Goal: Transaction & Acquisition: Download file/media

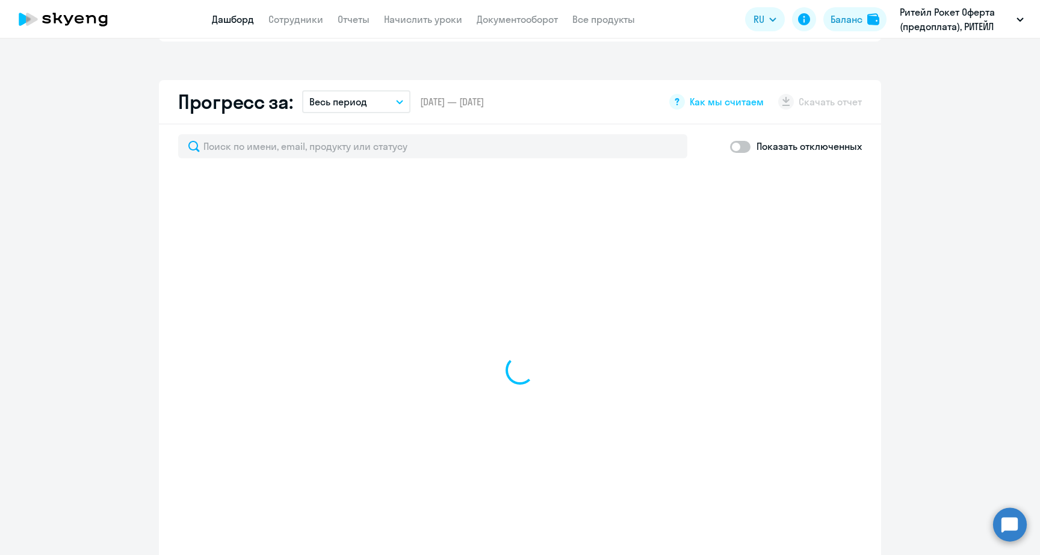
scroll to position [672, 0]
select select "30"
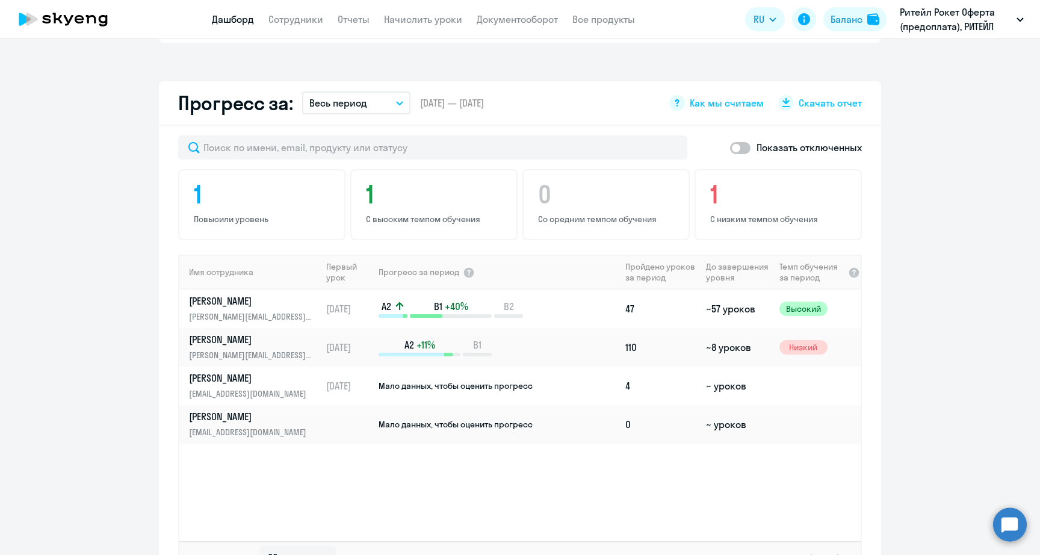
click at [385, 91] on button "Весь период" at bounding box center [356, 102] width 108 height 23
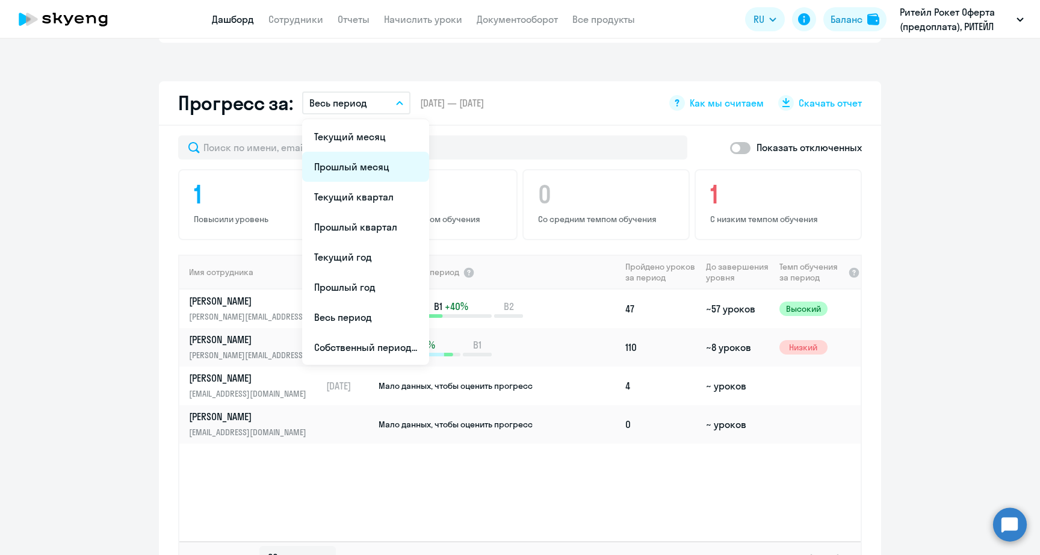
click at [365, 152] on li "Прошлый месяц" at bounding box center [365, 167] width 127 height 30
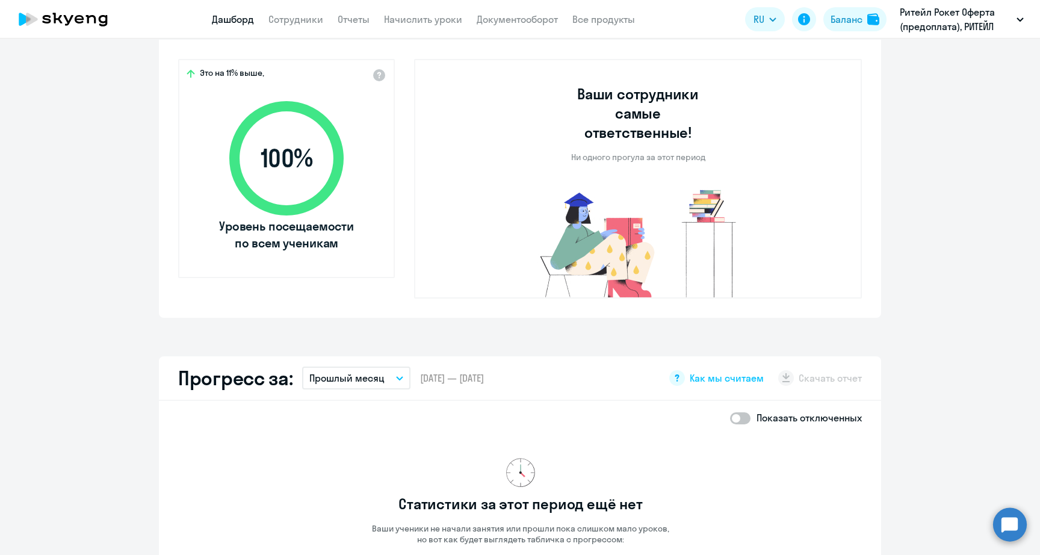
scroll to position [0, 0]
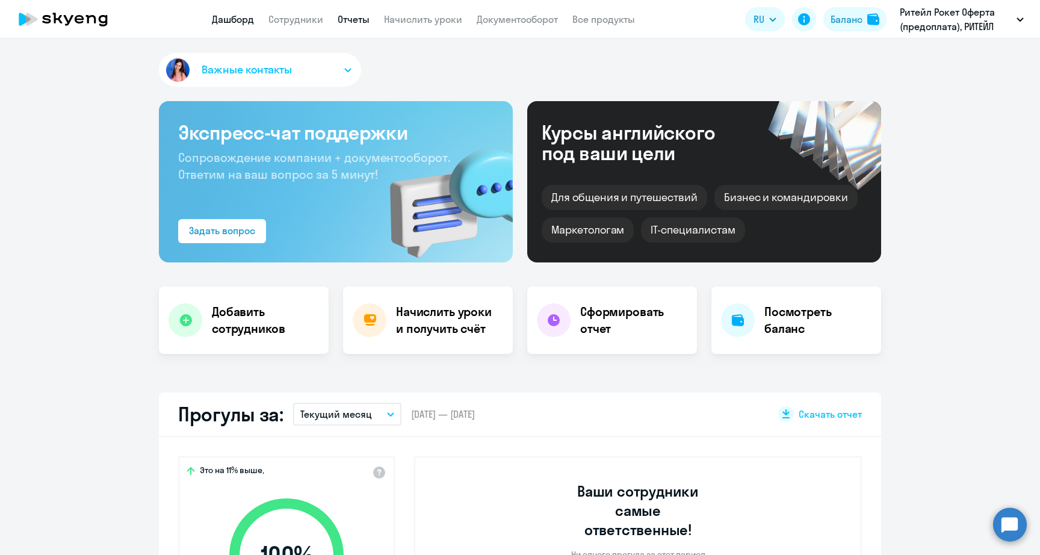
click at [350, 19] on link "Отчеты" at bounding box center [354, 19] width 32 height 12
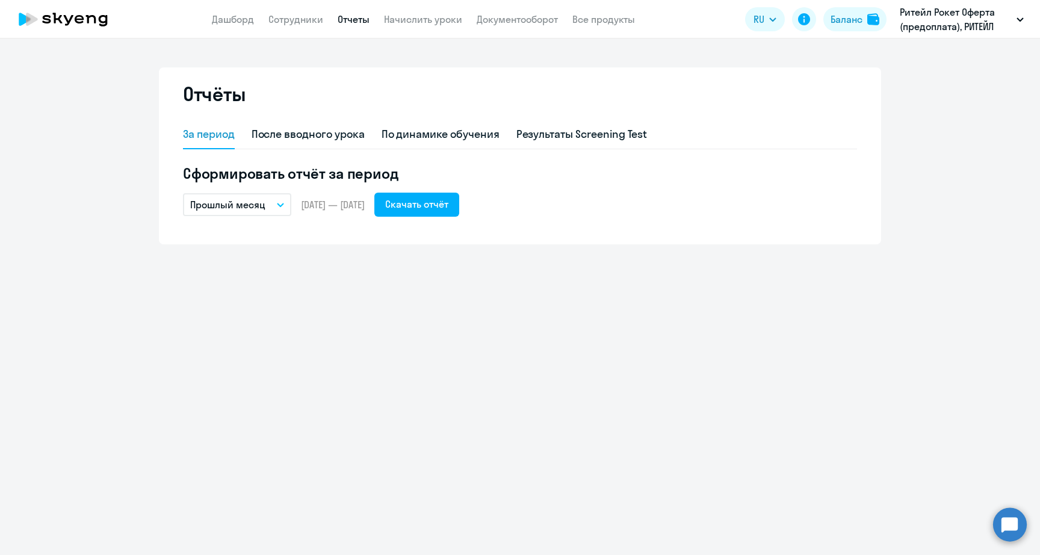
click at [240, 12] on app-menu-item-link "Дашборд" at bounding box center [233, 19] width 42 height 15
click at [237, 17] on link "Дашборд" at bounding box center [233, 19] width 42 height 12
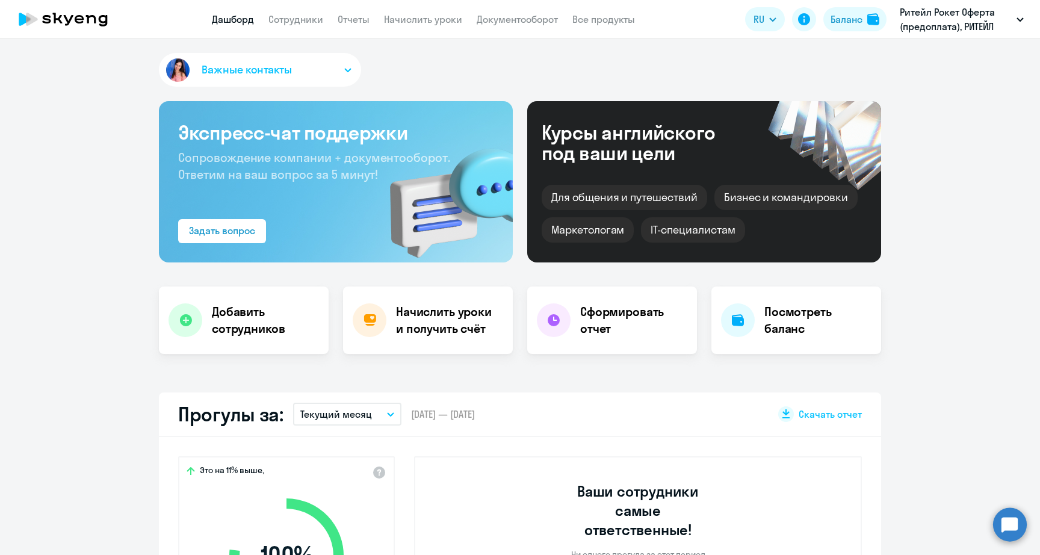
click at [179, 66] on img "button" at bounding box center [178, 70] width 28 height 28
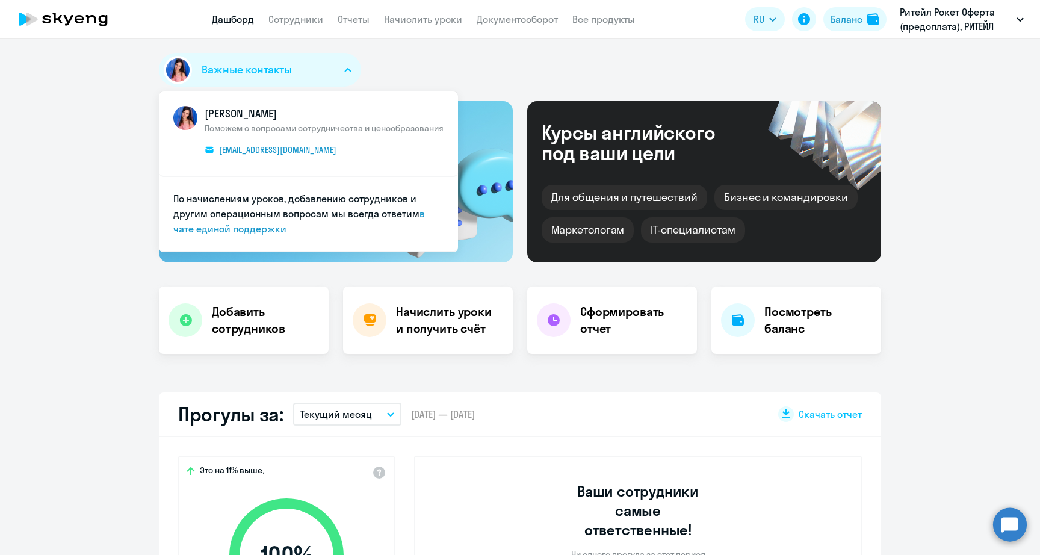
select select "30"
click at [352, 16] on link "Отчеты" at bounding box center [354, 19] width 32 height 12
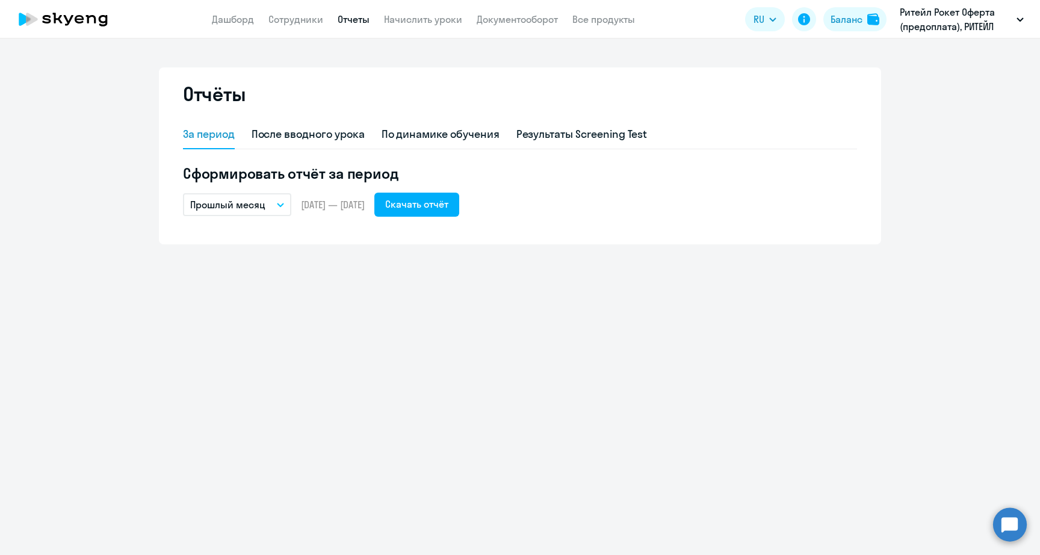
click at [253, 209] on p "Прошлый месяц" at bounding box center [227, 204] width 75 height 14
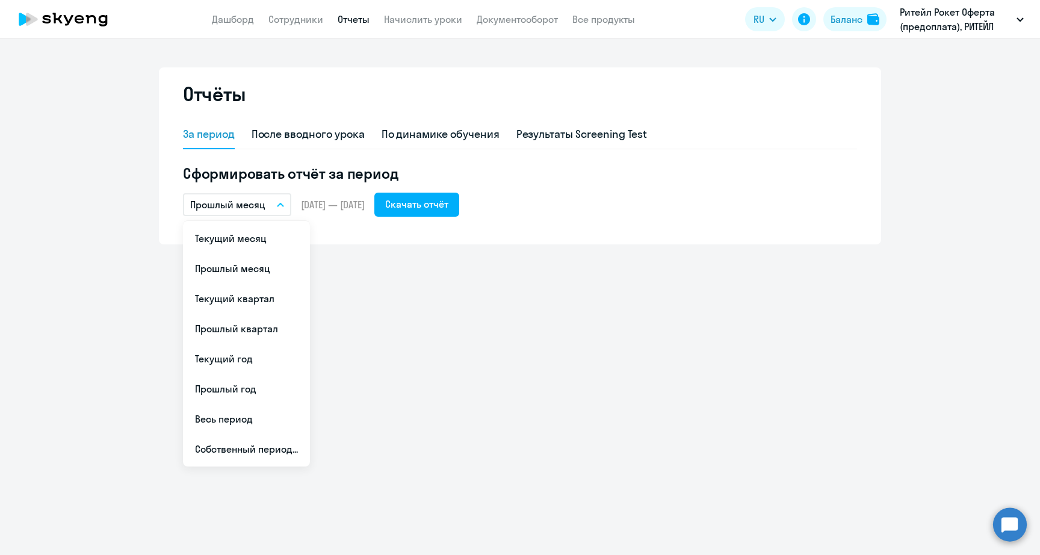
click at [476, 179] on h5 "Сформировать отчёт за период" at bounding box center [520, 173] width 674 height 19
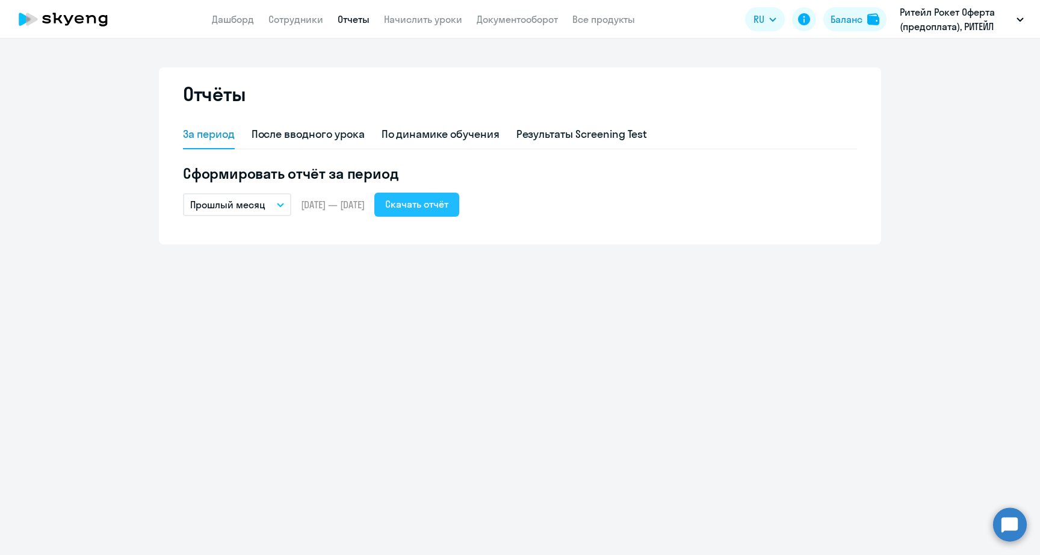
click at [448, 197] on div "Скачать отчёт" at bounding box center [416, 204] width 63 height 14
click at [575, 319] on div "Отчёты За период После вводного урока По динамике обучения Результаты Screening…" at bounding box center [520, 297] width 1040 height 516
